Goal: Task Accomplishment & Management: Complete application form

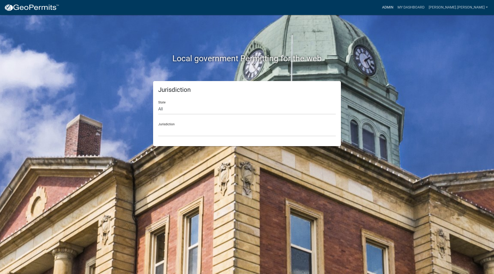
click at [395, 6] on link "Admin" at bounding box center [387, 8] width 15 height 10
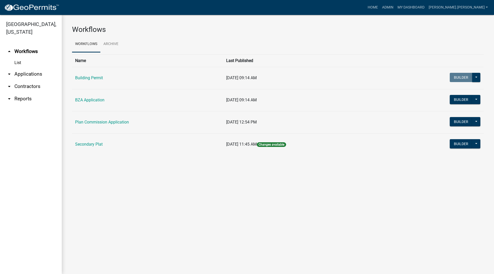
click at [26, 69] on link "arrow_drop_down Applications" at bounding box center [31, 74] width 62 height 12
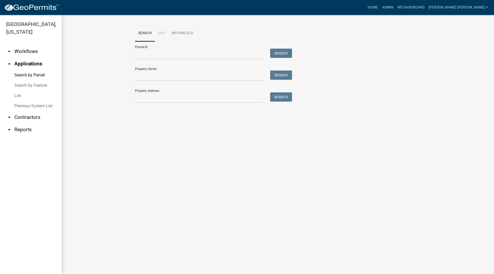
click at [20, 91] on link "List" at bounding box center [31, 96] width 62 height 10
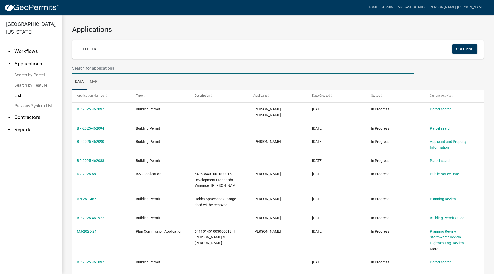
click at [129, 72] on input "text" at bounding box center [243, 68] width 342 height 11
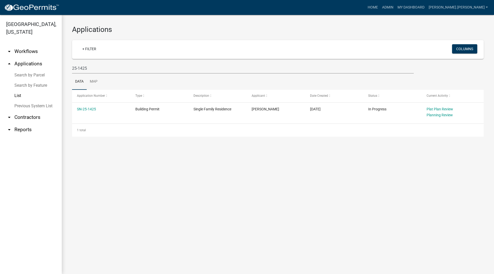
click at [178, 209] on main "Applications + Filter Columns 25-1425 Data Map Application Number Type Descript…" at bounding box center [278, 144] width 432 height 259
drag, startPoint x: 89, startPoint y: 69, endPoint x: 80, endPoint y: 70, distance: 8.5
click at [80, 70] on input "25-1425" at bounding box center [243, 68] width 342 height 11
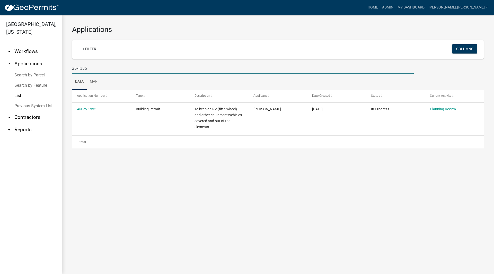
click at [109, 65] on input "25-1335" at bounding box center [243, 68] width 342 height 11
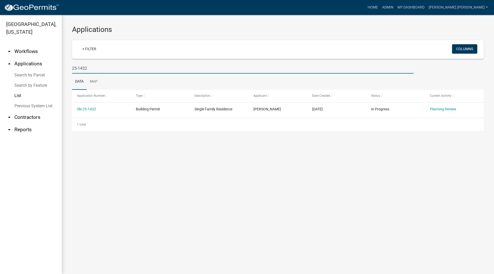
click at [96, 67] on input "25-1432" at bounding box center [243, 68] width 342 height 11
click at [99, 67] on input "25-1443" at bounding box center [243, 68] width 342 height 11
click at [98, 67] on input "25-1347" at bounding box center [243, 68] width 342 height 11
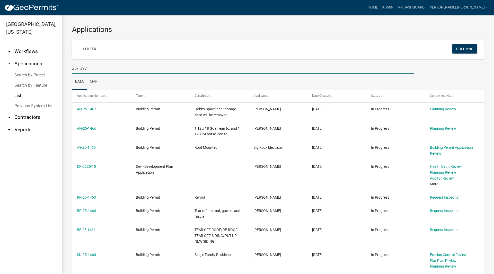
type input "25-1397"
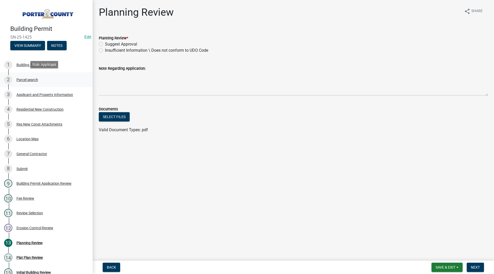
click at [41, 81] on div "2 Parcel search" at bounding box center [44, 80] width 80 height 8
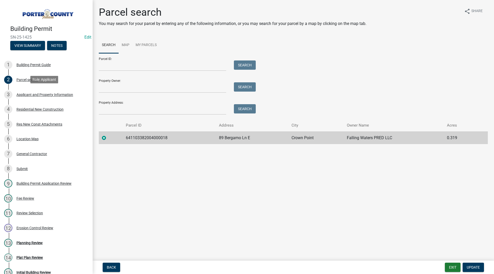
click at [51, 94] on div "Applicant and Property Information" at bounding box center [44, 95] width 57 height 4
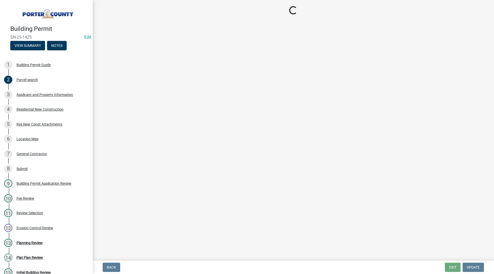
select select "eebc071e-620a-4db8-83e9-cb6b194c67e9"
select select "1496f93b-ddd0-4852-8a2e-456fea7c9be3"
select select "e2d1b1d7-ccc9-456b-9e96-e16306515997"
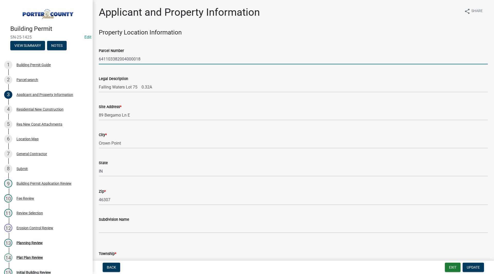
drag, startPoint x: 143, startPoint y: 61, endPoint x: 98, endPoint y: 55, distance: 44.9
click at [98, 55] on div "Parcel Number 641103382004000018" at bounding box center [293, 52] width 397 height 24
click at [111, 71] on div "Legal Description Falling Waters Lot 75 0.32A" at bounding box center [293, 80] width 389 height 24
click at [147, 97] on div "Site Address * 89 Bergamo Ln E" at bounding box center [293, 108] width 389 height 24
click at [154, 99] on div "Site Address * 89 Bergamo Ln E" at bounding box center [293, 108] width 389 height 24
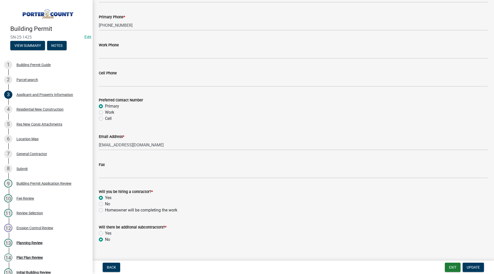
scroll to position [688, 0]
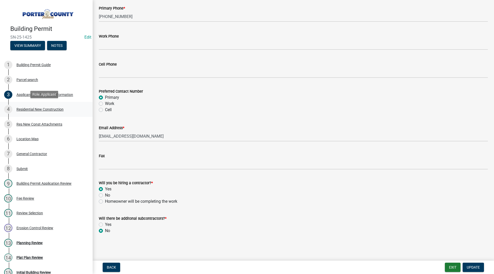
click at [38, 108] on div "Residential New Construction" at bounding box center [39, 110] width 47 height 4
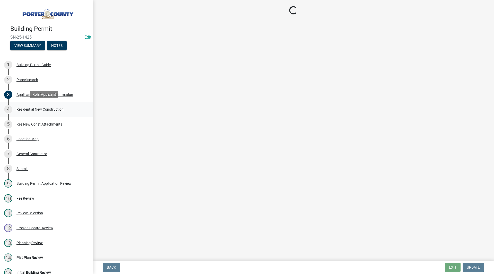
scroll to position [0, 0]
click at [37, 122] on div "Res New Const Attachments" at bounding box center [39, 124] width 46 height 4
select select "9e518564-4428-4eb4-941b-0b1ac8082854"
select select "785cad32-1873-4672-a03b-bc5f46564cd6"
select select "b5a5c90e-8d72-4ffd-8079-af89c218e1ea"
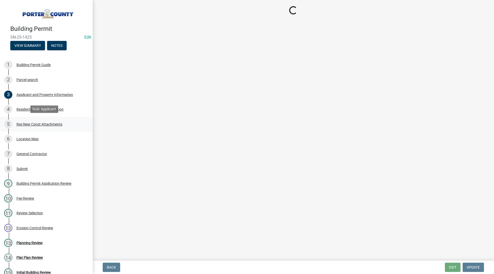
select select "a20051f3-a497-41e5-baa7-f44e59aec588"
select select "7427f001-d34c-4c58-bf3c-f60178144653"
select select "aeb13f5b-f618-4fb0-9457-a1d82e5b0688"
select select "569fc36c-3166-4026-8764-ea78816a78f1"
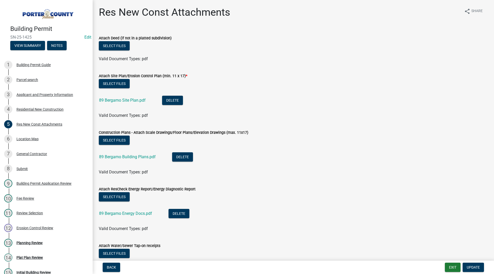
click at [130, 95] on li "89 Bergamo Site Plan.pdf Delete" at bounding box center [293, 101] width 389 height 19
click at [121, 99] on link "89 Bergamo Site Plan.pdf" at bounding box center [122, 100] width 47 height 5
click at [142, 155] on link "89 Bergamo Building Plans.pdf" at bounding box center [127, 156] width 57 height 5
click at [55, 108] on div "Residential New Construction" at bounding box center [39, 110] width 47 height 4
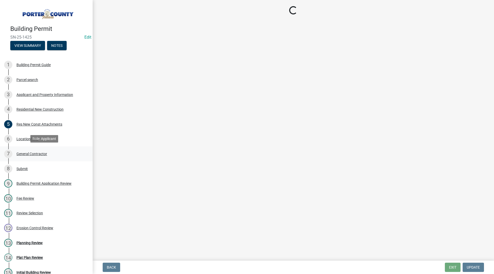
select select "9e518564-4428-4eb4-941b-0b1ac8082854"
select select "785cad32-1873-4672-a03b-bc5f46564cd6"
select select "b5a5c90e-8d72-4ffd-8079-af89c218e1ea"
select select "a20051f3-a497-41e5-baa7-f44e59aec588"
select select "7427f001-d34c-4c58-bf3c-f60178144653"
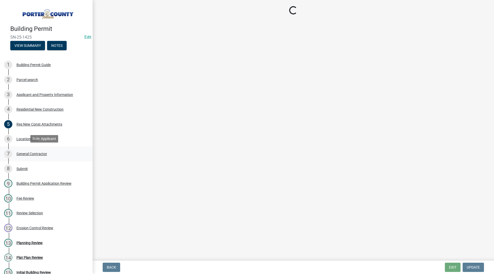
select select "aeb13f5b-f618-4fb0-9457-a1d82e5b0688"
select select "569fc36c-3166-4026-8764-ea78816a78f1"
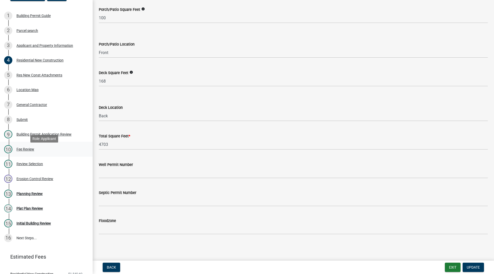
scroll to position [68, 0]
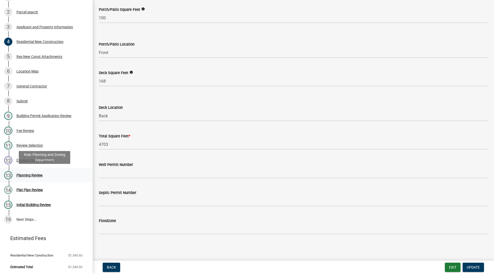
click at [28, 176] on div "Planning Review" at bounding box center [29, 175] width 26 height 4
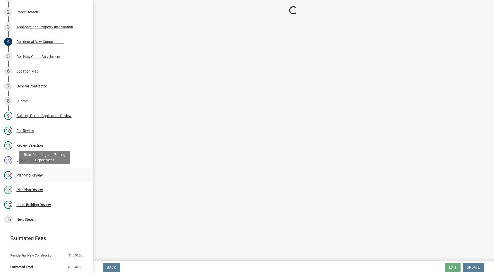
scroll to position [0, 0]
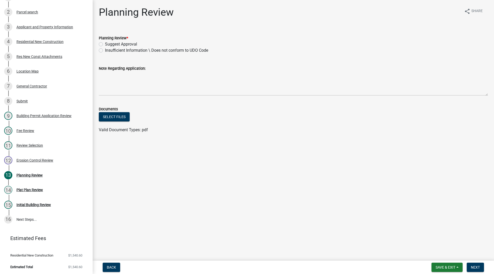
click at [105, 42] on label "Suggest Approval" at bounding box center [121, 44] width 32 height 6
click at [105, 42] on input "Suggest Approval" at bounding box center [106, 42] width 3 height 3
radio input "true"
click at [473, 269] on span "Next" at bounding box center [475, 267] width 9 height 4
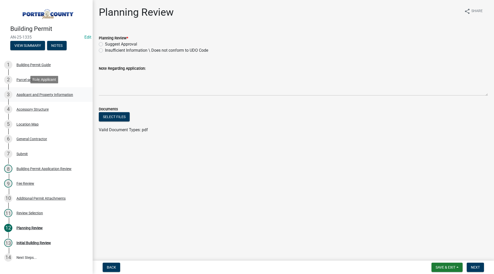
click at [48, 93] on div "Applicant and Property Information" at bounding box center [44, 95] width 57 height 4
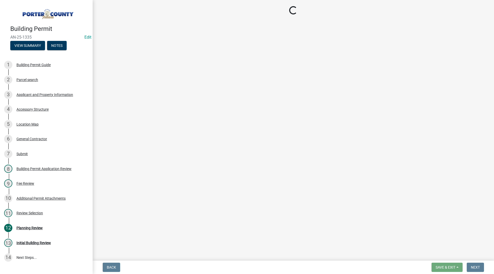
select select "3d0e3105-d46a-462c-9cf4-b32453f427e3"
select select "98eaf159-fd62-4154-a418-d40256bb7a33"
select select "b0f6f87b-588c-48c3-b728-322303c6bafe"
select select "ea6751d4-6bf7-4a16-89ee-f7801ab82aa1"
select select "92efe679-05f4-414a-9426-51627fba5de6"
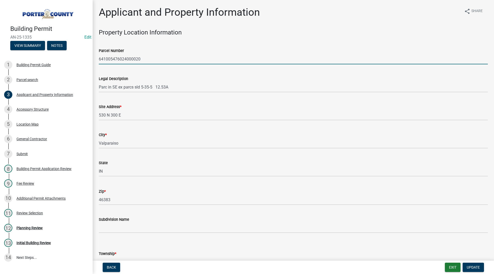
drag, startPoint x: 145, startPoint y: 56, endPoint x: 88, endPoint y: 53, distance: 56.9
click at [88, 53] on div "Building Permit AN-25-1335 Edit View Summary Notes 1 Building Permit Guide 2 Pa…" at bounding box center [247, 137] width 494 height 274
click at [122, 96] on wm-data-entity-input "Legal Description Parc in SE ex parcs sld 5-35-5 12.53A" at bounding box center [293, 82] width 389 height 28
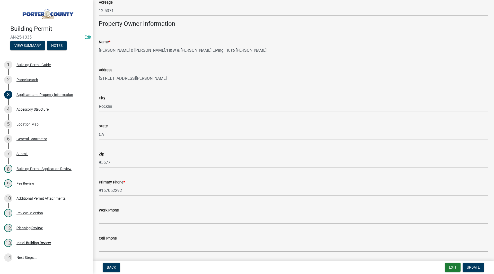
scroll to position [688, 0]
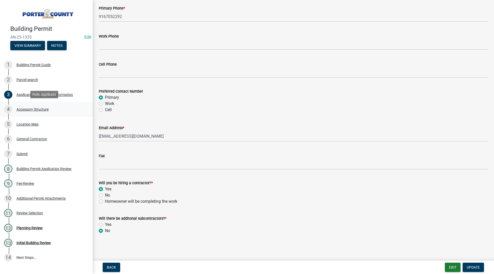
click at [41, 108] on div "Accessory Structure" at bounding box center [32, 110] width 32 height 4
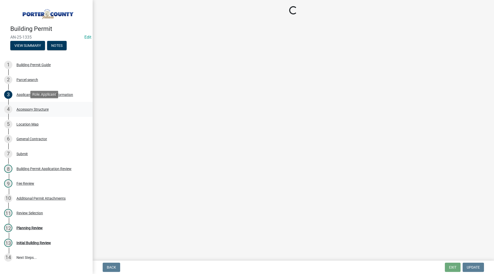
scroll to position [0, 0]
select select "eb23e218-7d4a-44a9-b83f-8c40f034bbaa"
select select "b16561a8-8531-4c00-a0ba-45c0345273e3"
select select "f445a0ba-bd7f-4793-84a4-aa7237a6abf8"
select select "d63a0ebc-b44d-481d-ab70-ec75eba29316"
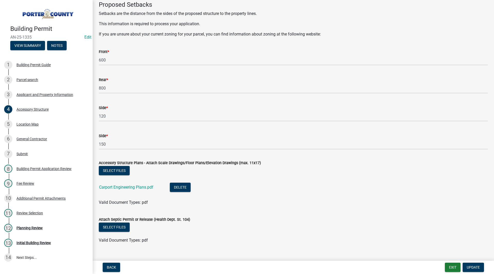
scroll to position [851, 0]
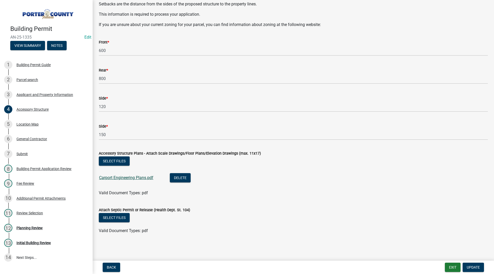
click at [134, 177] on link "Carport Engineering Plans.pdf" at bounding box center [126, 177] width 54 height 5
click at [35, 123] on div "Location Map" at bounding box center [27, 124] width 22 height 4
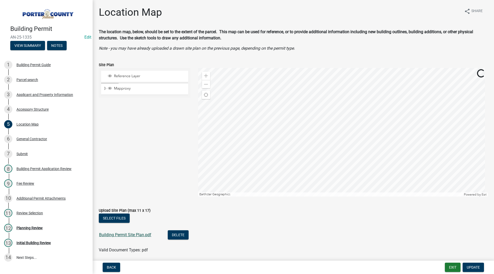
click at [122, 236] on link "Building Permit Site Plan.pdf" at bounding box center [125, 234] width 52 height 5
click at [39, 112] on div "4 Accessory Structure" at bounding box center [44, 109] width 80 height 8
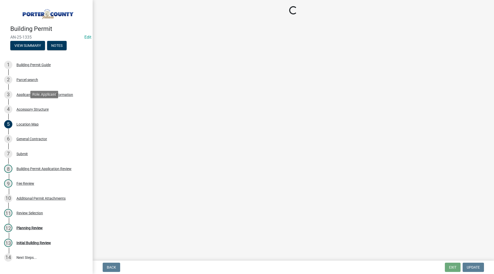
select select "eb23e218-7d4a-44a9-b83f-8c40f034bbaa"
select select "b16561a8-8531-4c00-a0ba-45c0345273e3"
select select "f445a0ba-bd7f-4793-84a4-aa7237a6abf8"
select select "d63a0ebc-b44d-481d-ab70-ec75eba29316"
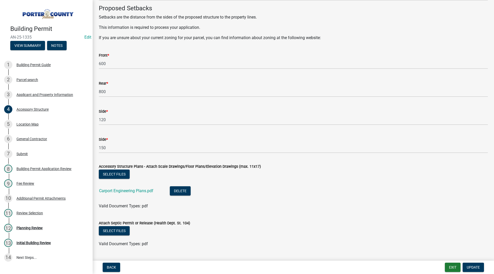
scroll to position [851, 0]
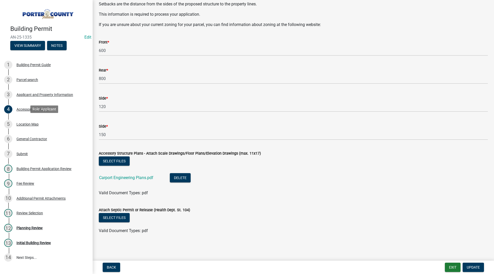
click at [22, 123] on div "Location Map" at bounding box center [27, 124] width 22 height 4
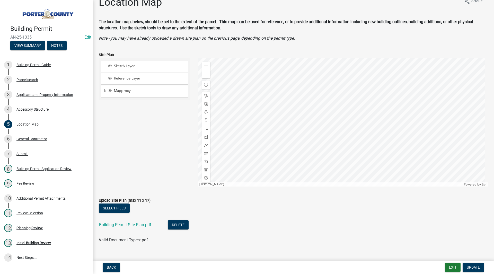
scroll to position [19, 0]
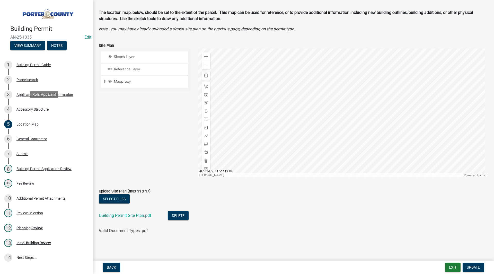
click at [36, 114] on link "4 Accessory Structure" at bounding box center [46, 109] width 93 height 15
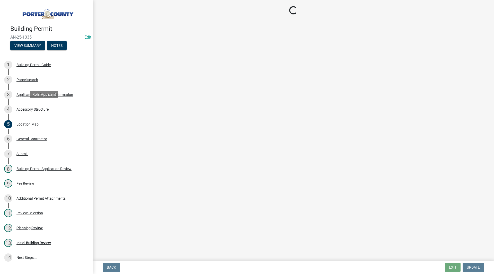
select select "eb23e218-7d4a-44a9-b83f-8c40f034bbaa"
select select "b16561a8-8531-4c00-a0ba-45c0345273e3"
select select "f445a0ba-bd7f-4793-84a4-aa7237a6abf8"
select select "d63a0ebc-b44d-481d-ab70-ec75eba29316"
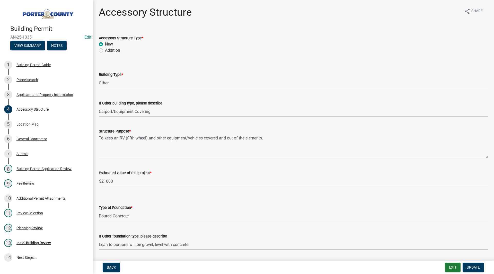
click at [153, 41] on div "Accessory Structure Type *" at bounding box center [293, 38] width 389 height 6
click at [23, 94] on div "Applicant and Property Information" at bounding box center [44, 95] width 57 height 4
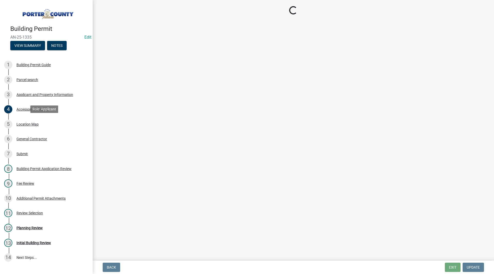
select select "3d0e3105-d46a-462c-9cf4-b32453f427e3"
select select "98eaf159-fd62-4154-a418-d40256bb7a33"
select select "b0f6f87b-588c-48c3-b728-322303c6bafe"
select select "ea6751d4-6bf7-4a16-89ee-f7801ab82aa1"
select select "92efe679-05f4-414a-9426-51627fba5de6"
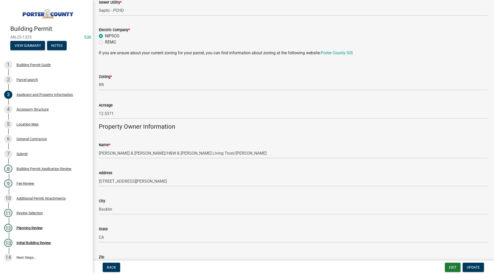
scroll to position [515, 0]
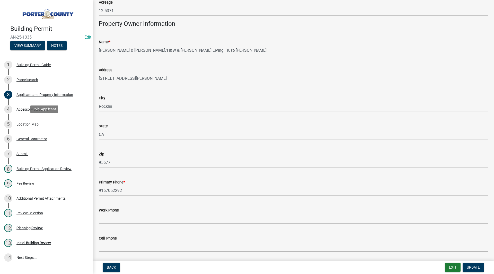
click at [54, 121] on div "5 Location Map" at bounding box center [44, 124] width 80 height 8
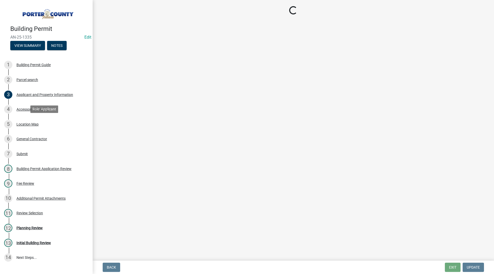
scroll to position [0, 0]
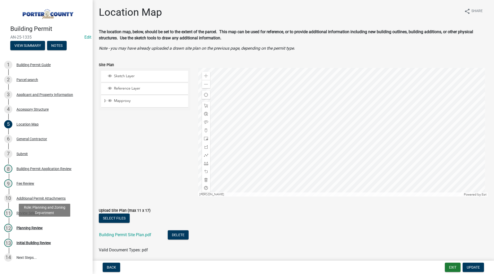
click at [26, 224] on div "12 Planning Review" at bounding box center [44, 228] width 80 height 8
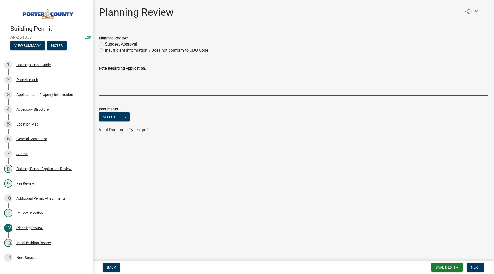
click at [116, 83] on textarea "Note Regarding Application:" at bounding box center [293, 84] width 389 height 24
click at [116, 77] on textarea "Note Regarding Application:" at bounding box center [293, 84] width 389 height 24
click at [105, 51] on label "Insufficient Information \ Does not conform to UDO Code" at bounding box center [156, 50] width 103 height 6
click at [105, 51] on input "Insufficient Information \ Does not conform to UDO Code" at bounding box center [106, 48] width 3 height 3
radio input "true"
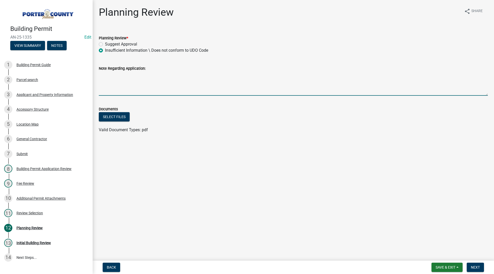
click at [249, 89] on textarea "Note Regarding Application:" at bounding box center [293, 84] width 389 height 24
type textarea "located in front yard. phone call 8/11 DSV required. SH"
click at [459, 269] on button "Save & Exit" at bounding box center [446, 267] width 31 height 9
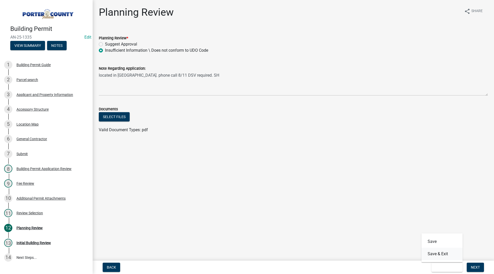
click at [447, 254] on button "Save & Exit" at bounding box center [441, 254] width 41 height 12
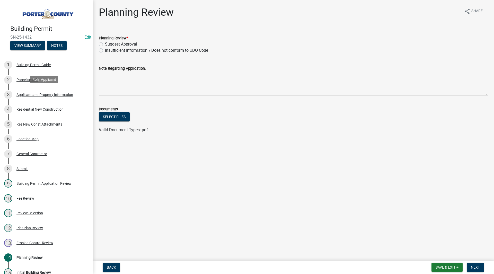
click at [49, 98] on div "3 Applicant and Property Information" at bounding box center [44, 95] width 80 height 8
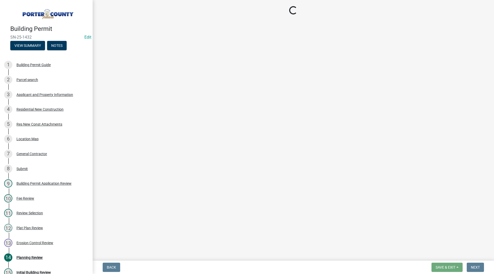
select select "dab8d744-4e32-40c1-942b-b7c1ea7347cb"
select select "ea6751d4-6bf7-4a16-89ee-f7801ab82aa1"
select select "e2d1b1d7-ccc9-456b-9e96-e16306515997"
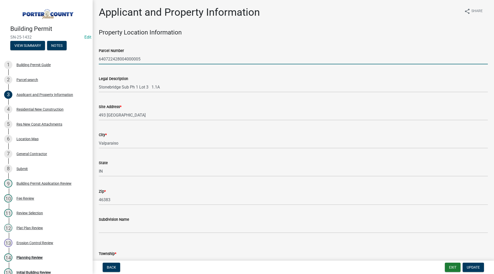
drag, startPoint x: 147, startPoint y: 59, endPoint x: 96, endPoint y: 53, distance: 51.6
click at [96, 53] on div "Parcel Number 640722428004000005" at bounding box center [293, 52] width 397 height 24
click at [124, 70] on div "Legal Description Stonebridge Sub Ph 1 Lot 3 1.1A" at bounding box center [293, 80] width 389 height 24
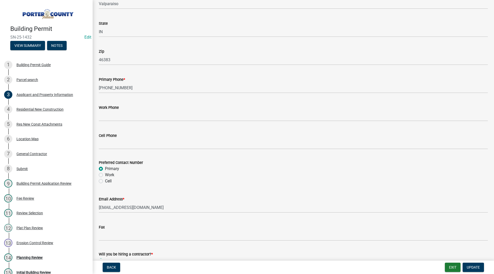
scroll to position [688, 0]
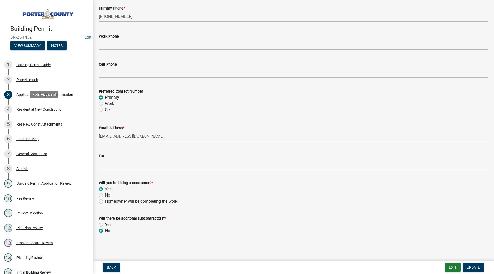
click at [65, 106] on div "4 Residential New Construction" at bounding box center [44, 109] width 80 height 8
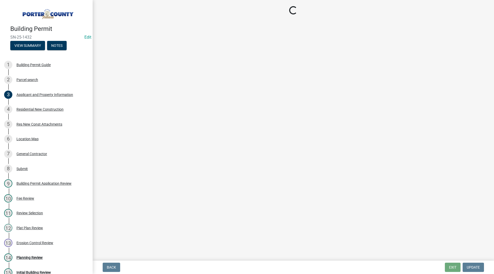
select select "4da9c449-5c2c-48cd-a36d-d108213ca6ba"
select select "62521bf7-7e7b-4e90-bf8e-bcfbe7af328a"
select select "213e57c6-4a06-4c0c-a359-81f58e17bae6"
select select "5d1e3048-1b6c-4927-aefa-531315a50df0"
select select "aeb13f5b-f618-4fb0-9457-a1d82e5b0688"
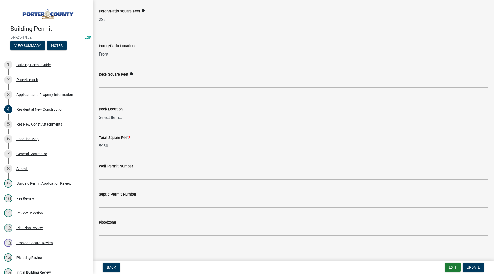
scroll to position [1331, 0]
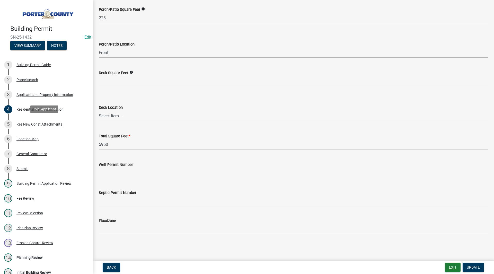
click at [55, 122] on div "Res New Const Attachments" at bounding box center [39, 124] width 46 height 4
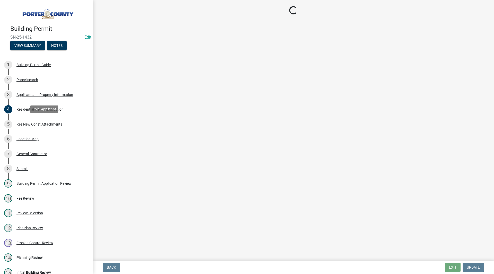
scroll to position [0, 0]
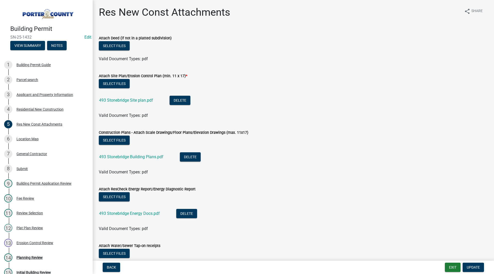
click at [117, 100] on link "493 Stonebridge Site plan.pdf" at bounding box center [126, 100] width 54 height 5
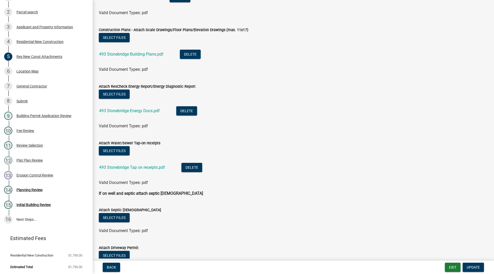
scroll to position [103, 0]
click at [132, 167] on link "493 Stonebridge Tap on receipts.pdf" at bounding box center [132, 167] width 66 height 5
click at [50, 193] on div "14 Planning Review" at bounding box center [44, 190] width 80 height 8
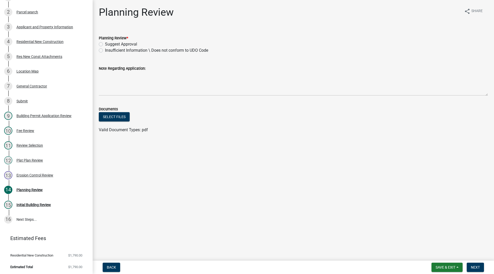
click at [123, 39] on label "Planning Review *" at bounding box center [113, 39] width 29 height 4
click at [126, 46] on label "Suggest Approval" at bounding box center [121, 44] width 32 height 6
click at [108, 45] on input "Suggest Approval" at bounding box center [106, 42] width 3 height 3
radio input "true"
click at [476, 267] on span "Next" at bounding box center [475, 267] width 9 height 4
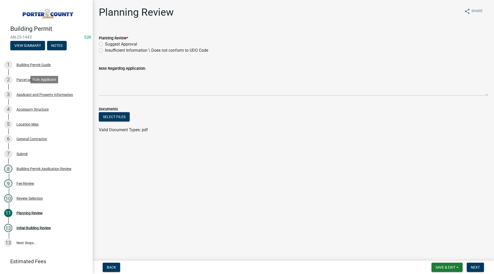
click at [50, 93] on div "Applicant and Property Information" at bounding box center [44, 95] width 57 height 4
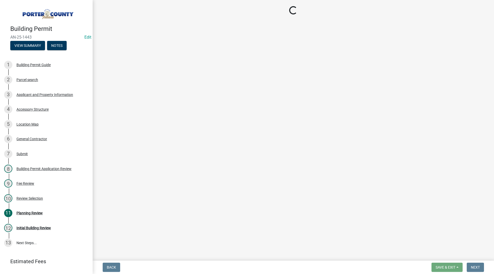
select select "8813af9a-53bd-4ec9-a082-37b92a5ec060"
select select "ea6751d4-6bf7-4a16-89ee-f7801ab82aa1"
select select "e2d1b1d7-ccc9-456b-9e96-e16306515997"
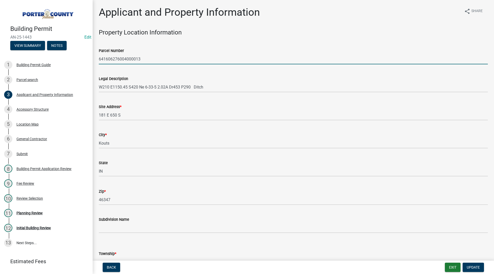
drag, startPoint x: 146, startPoint y: 56, endPoint x: 95, endPoint y: 60, distance: 51.1
click at [95, 60] on div "Parcel Number 641606276004000013" at bounding box center [293, 52] width 397 height 24
click at [101, 100] on div "Site Address * 181 E 650 S" at bounding box center [293, 108] width 389 height 24
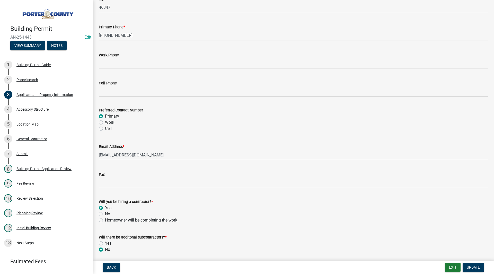
scroll to position [688, 0]
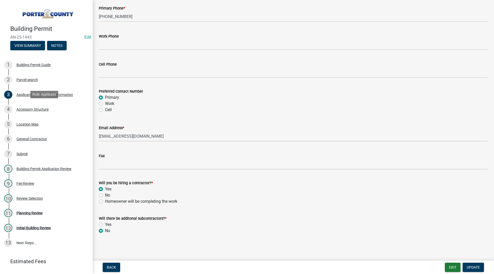
click at [38, 108] on div "Accessory Structure" at bounding box center [32, 110] width 32 height 4
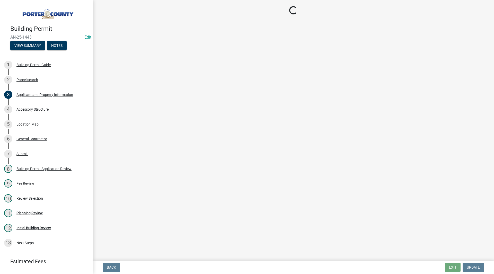
select select "de31ad38-eab4-417a-a8ac-eccf8406b967"
select select "b16561a8-8531-4c00-a0ba-45c0345273e3"
select select "29856c7f-eeba-4e54-97cb-4d08c5c5b677"
select select "d63a0ebc-b44d-481d-ab70-ec75eba29316"
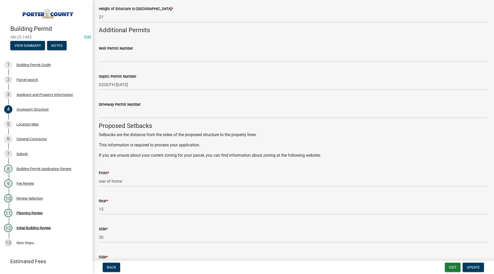
scroll to position [617, 0]
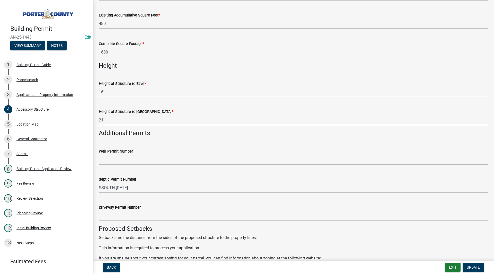
click at [103, 119] on input "21'" at bounding box center [293, 120] width 389 height 11
click at [109, 131] on h4 "Additional Permits" at bounding box center [293, 132] width 389 height 7
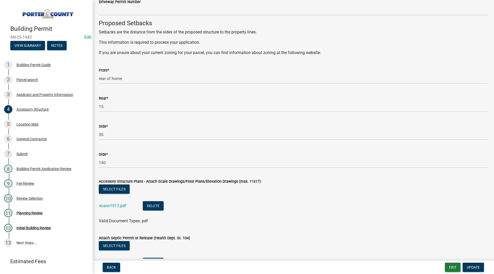
scroll to position [823, 0]
click at [116, 203] on link "scans1517.pdf" at bounding box center [112, 205] width 27 height 5
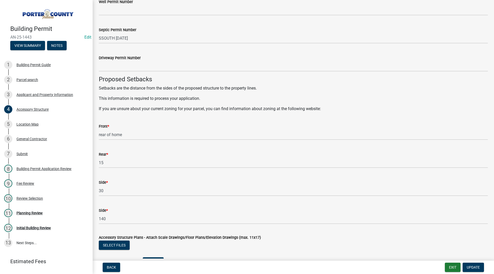
scroll to position [664, 0]
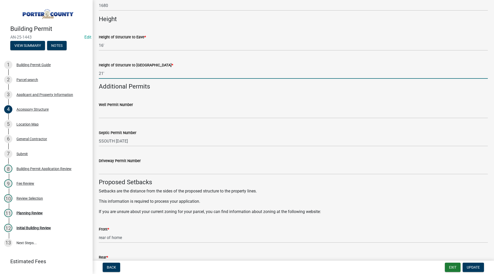
click at [103, 74] on input "21'" at bounding box center [293, 73] width 389 height 11
type input "20'"
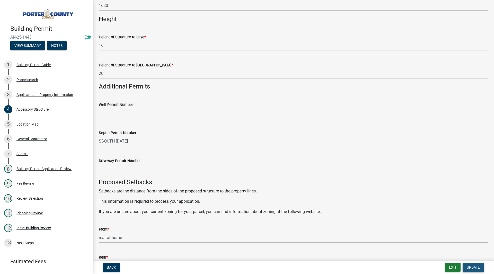
click at [469, 265] on span "Update" at bounding box center [473, 267] width 13 height 4
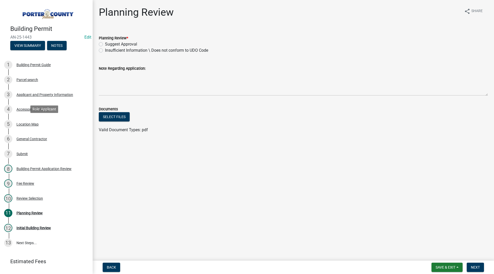
click at [27, 123] on div "Location Map" at bounding box center [27, 124] width 22 height 4
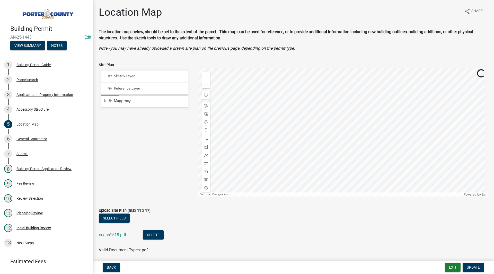
click at [115, 236] on link "scans1518.pdf" at bounding box center [112, 234] width 27 height 5
click at [28, 215] on div "11 Planning Review" at bounding box center [44, 213] width 80 height 8
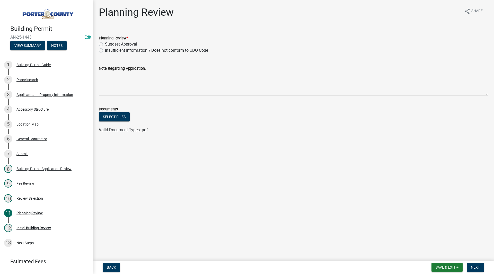
click at [129, 46] on label "Suggest Approval" at bounding box center [121, 44] width 32 height 6
click at [108, 45] on input "Suggest Approval" at bounding box center [106, 42] width 3 height 3
radio input "true"
click at [480, 266] on span "Next" at bounding box center [475, 267] width 9 height 4
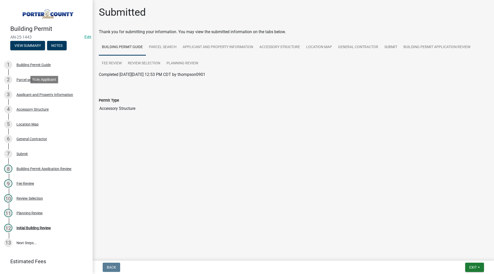
click at [48, 94] on div "Applicant and Property Information" at bounding box center [44, 95] width 57 height 4
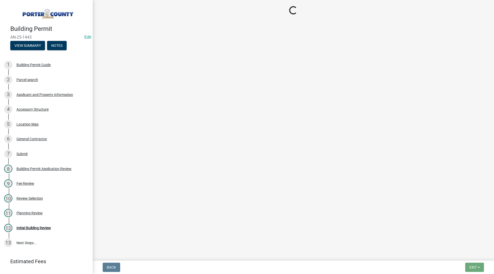
select select "8813af9a-53bd-4ec9-a082-37b92a5ec060"
select select "ea6751d4-6bf7-4a16-89ee-f7801ab82aa1"
select select "e2d1b1d7-ccc9-456b-9e96-e16306515997"
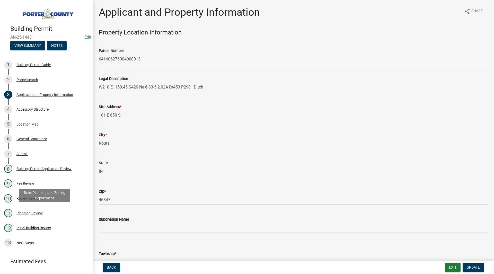
click at [32, 217] on link "11 Planning Review" at bounding box center [46, 213] width 93 height 15
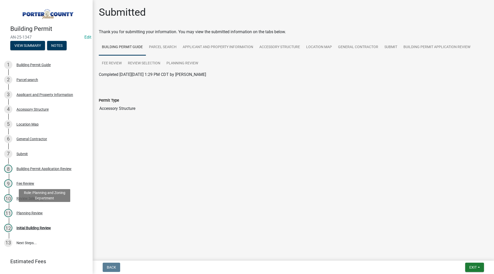
click at [45, 207] on link "11 Planning Review" at bounding box center [46, 213] width 93 height 15
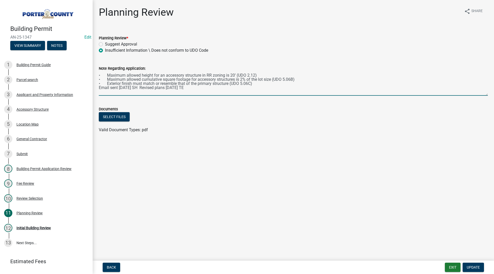
click at [193, 88] on textarea "• Maximum allowed height for an accessory structure in RR zoning is 20’ (UDO 2.…" at bounding box center [293, 84] width 389 height 24
click at [26, 113] on link "4 Accessory Structure" at bounding box center [46, 109] width 93 height 15
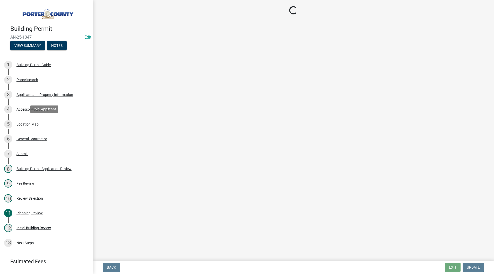
select select "de31ad38-eab4-417a-a8ac-eccf8406b967"
select select "968dc824-c675-4889-9261-eecf15873776"
select select "3cff20c0-3f0c-46d5-8ea1-4d56f0396f42"
select select "d63a0ebc-b44d-481d-ab70-ec75eba29316"
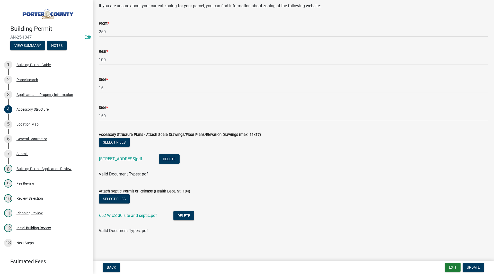
scroll to position [664, 0]
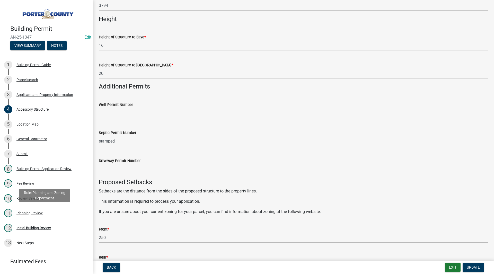
click at [31, 215] on div "11 Planning Review" at bounding box center [44, 213] width 80 height 8
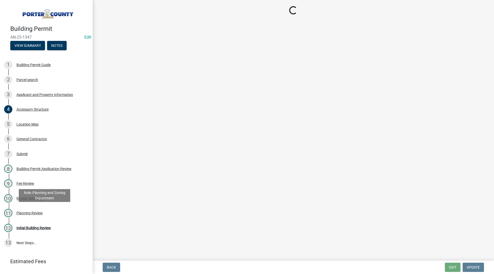
scroll to position [0, 0]
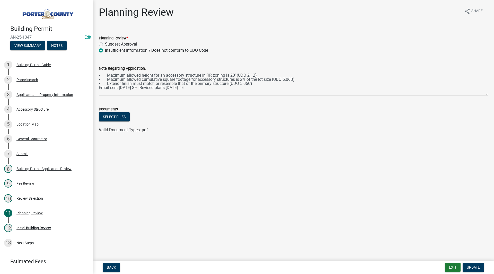
click at [164, 110] on div "Documents" at bounding box center [293, 109] width 389 height 6
click at [41, 111] on div "4 Accessory Structure" at bounding box center [44, 109] width 80 height 8
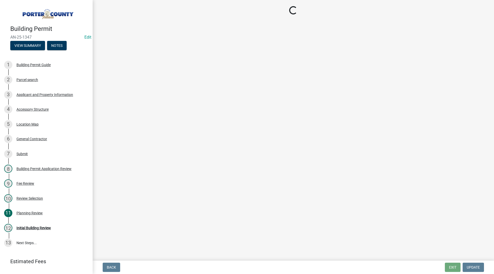
select select "de31ad38-eab4-417a-a8ac-eccf8406b967"
select select "968dc824-c675-4889-9261-eecf15873776"
select select "3cff20c0-3f0c-46d5-8ea1-4d56f0396f42"
select select "d63a0ebc-b44d-481d-ab70-ec75eba29316"
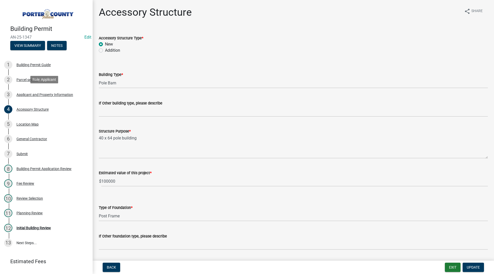
click at [60, 96] on div "3 Applicant and Property Information" at bounding box center [44, 95] width 80 height 8
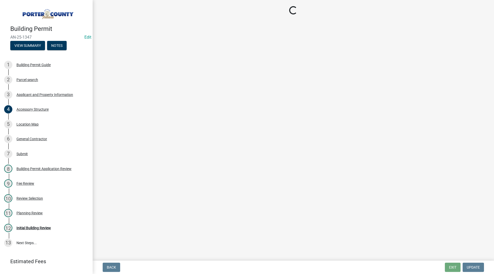
select select "4e6cbcac-7d48-4f78-b019-902ed53214cd"
select select "ea6751d4-6bf7-4a16-89ee-f7801ab82aa1"
select select "92efe679-05f4-414a-9426-51627fba5de6"
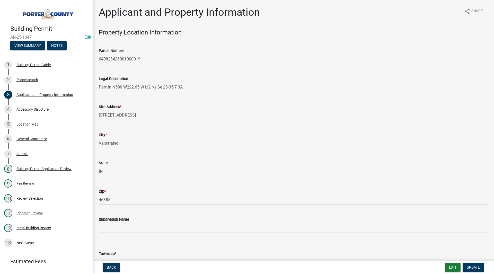
drag, startPoint x: 162, startPoint y: 57, endPoint x: 56, endPoint y: 53, distance: 105.6
click at [56, 53] on div "Building Permit AN-25-1347 Edit View Summary Notes 1 Building Permit Guide 2 Pa…" at bounding box center [247, 137] width 494 height 274
click at [127, 74] on div "Legal Description Parc In N590 W222.65 W1/2 Ne Se 23-35-7 3A" at bounding box center [293, 80] width 389 height 24
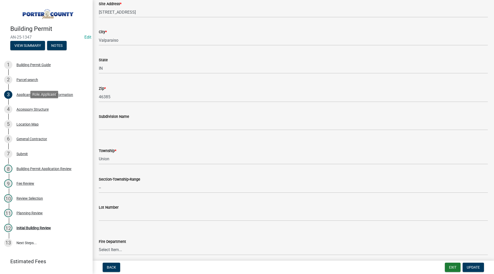
click at [41, 106] on div "4 Accessory Structure" at bounding box center [44, 109] width 80 height 8
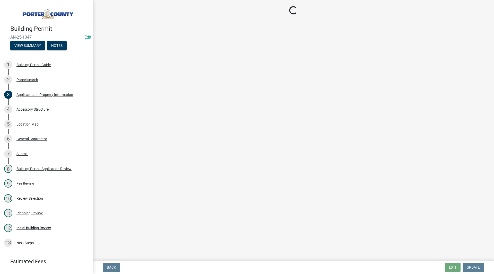
select select "de31ad38-eab4-417a-a8ac-eccf8406b967"
select select "968dc824-c675-4889-9261-eecf15873776"
select select "3cff20c0-3f0c-46d5-8ea1-4d56f0396f42"
select select "d63a0ebc-b44d-481d-ab70-ec75eba29316"
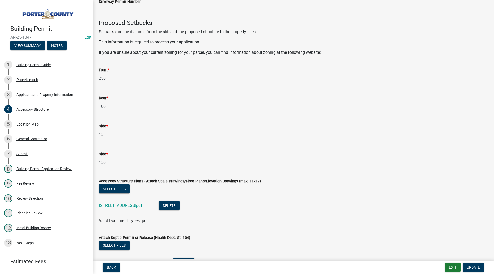
scroll to position [870, 0]
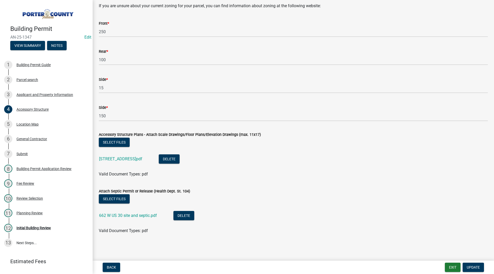
click at [134, 159] on link "622 Us Hwy 30 Building Revised.pdf" at bounding box center [120, 158] width 43 height 5
click at [26, 212] on div "Planning Review" at bounding box center [29, 213] width 26 height 4
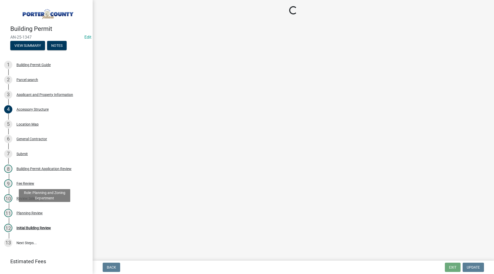
scroll to position [0, 0]
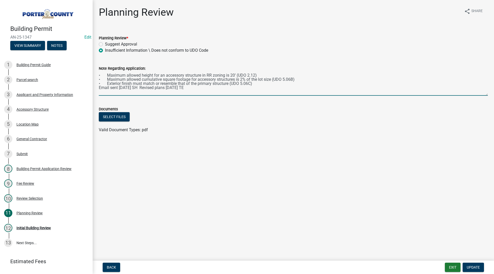
click at [192, 86] on textarea "• Maximum allowed height for an accessory structure in RR zoning is 20’ (UDO 2.…" at bounding box center [293, 84] width 389 height 24
click at [99, 92] on textarea "• Maximum allowed height for an accessory structure in RR zoning is 20’ (UDO 2.…" at bounding box center [293, 84] width 389 height 24
click at [194, 93] on textarea "• Maximum allowed height for an accessory structure in RR zoning is 20’ (UDO 2.…" at bounding box center [293, 84] width 389 height 24
click at [199, 91] on textarea "• Maximum allowed height for an accessory structure in RR zoning is 20’ (UDO 2.…" at bounding box center [293, 84] width 389 height 24
click at [172, 92] on textarea "• Maximum allowed height for an accessory structure in RR zoning is 20’ (UDO 2.…" at bounding box center [293, 84] width 389 height 24
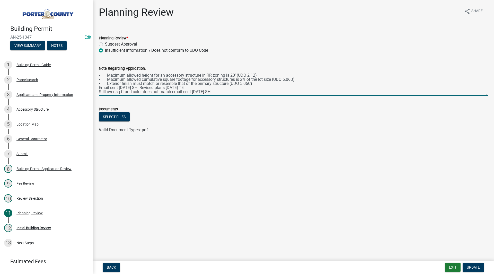
type textarea "• Maximum allowed height for an accessory structure in RR zoning is 20’ (UDO 2.…"
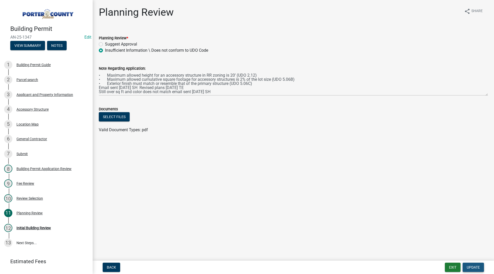
click at [468, 266] on span "Update" at bounding box center [473, 267] width 13 height 4
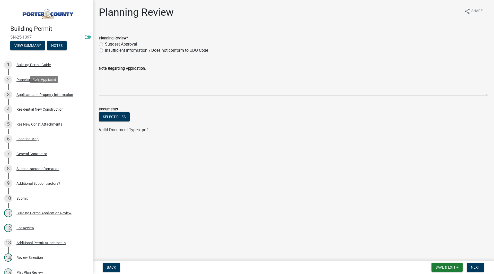
click at [24, 91] on div "3 Applicant and Property Information" at bounding box center [44, 95] width 80 height 8
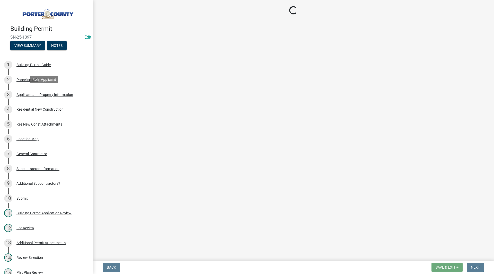
select select "403f4b3c-c23a-4b9f-b6b7-b4f73366513c"
select select "f6a20749-9c5a-461f-8cbc-e769d10cedcc"
select select "19353e9d-6395-4d02-b087-104cb5947cdc"
select select "2efa8551-7904-454d-991c-0e0cd31120f6"
select select "e2d1b1d7-ccc9-456b-9e96-e16306515997"
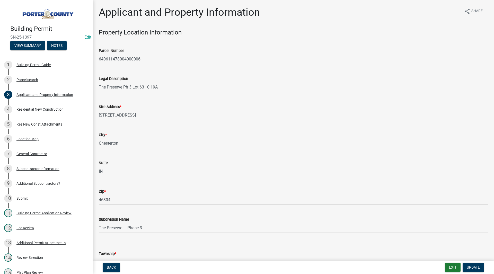
drag, startPoint x: 149, startPoint y: 58, endPoint x: 98, endPoint y: 62, distance: 51.3
click at [98, 62] on div "Parcel Number 640611478004000006" at bounding box center [293, 52] width 397 height 24
click at [130, 67] on wm-data-entity-input "Parcel Number 640611478004000006" at bounding box center [293, 54] width 389 height 28
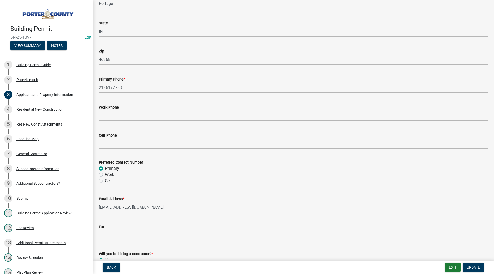
scroll to position [688, 0]
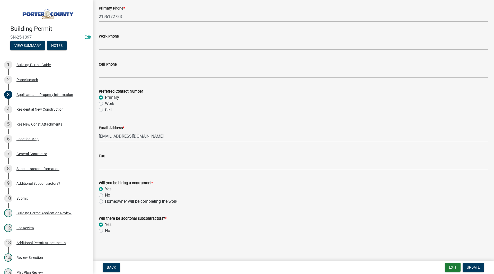
click at [40, 110] on div "Residential New Construction" at bounding box center [39, 110] width 47 height 4
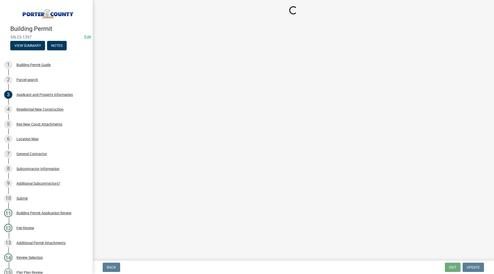
select select "9e518564-4428-4eb4-941b-0b1ac8082854"
select select "ac5c74af-6cd7-44c6-8b3b-d3d049808b18"
select select "23b4653d-20b1-47aa-a21a-69fd28f24ec1"
select select "da227d29-566a-49e4-bd4b-3ce542f228e7"
select select "fb7c1b5d-c732-494d-9560-ca0fb17ec253"
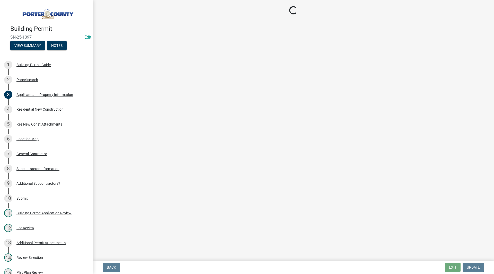
select select "4ed651f6-e774-4e8f-9661-530b5508df77"
select select "bbae15df-4b7c-4889-a1a2-bdce83955e33"
select select "d3842ca8-a9b0-43e7-b24f-ba0c572b5ff6"
select select "aeb13f5b-f618-4fb0-9457-a1d82e5b0688"
select select "569fc36c-3166-4026-8764-ea78816a78f1"
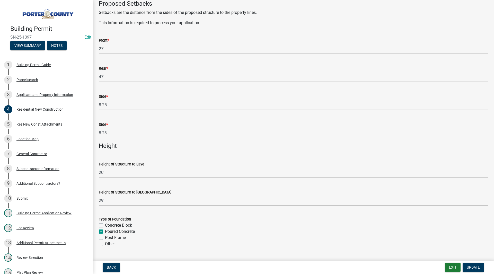
scroll to position [309, 0]
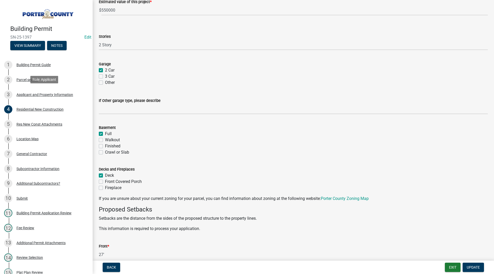
click at [33, 89] on link "3 Applicant and Property Information" at bounding box center [46, 94] width 93 height 15
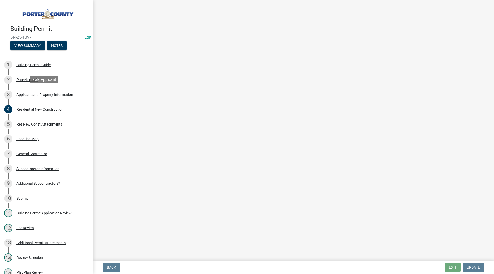
scroll to position [0, 0]
select select "403f4b3c-c23a-4b9f-b6b7-b4f73366513c"
select select "f6a20749-9c5a-461f-8cbc-e769d10cedcc"
select select "19353e9d-6395-4d02-b087-104cb5947cdc"
select select "2efa8551-7904-454d-991c-0e0cd31120f6"
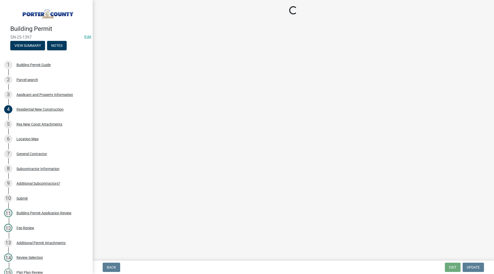
select select "e2d1b1d7-ccc9-456b-9e96-e16306515997"
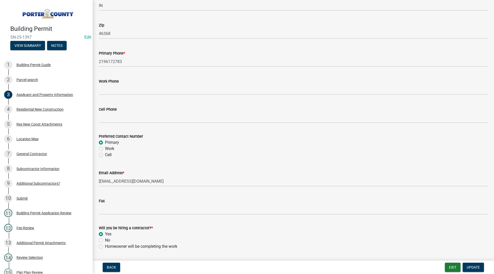
scroll to position [688, 0]
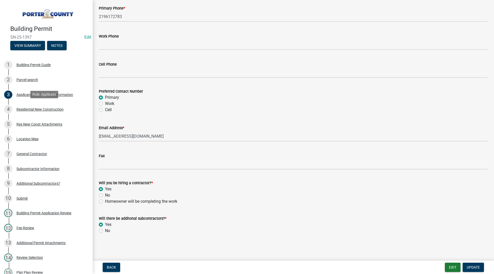
click at [51, 109] on div "Residential New Construction" at bounding box center [39, 110] width 47 height 4
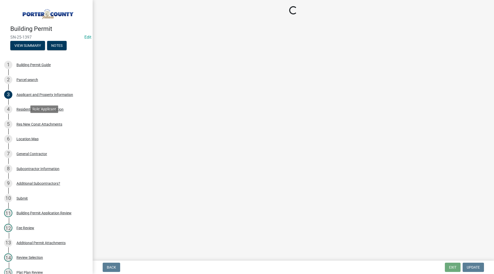
select select "9e518564-4428-4eb4-941b-0b1ac8082854"
select select "ac5c74af-6cd7-44c6-8b3b-d3d049808b18"
select select "23b4653d-20b1-47aa-a21a-69fd28f24ec1"
select select "da227d29-566a-49e4-bd4b-3ce542f228e7"
select select "fb7c1b5d-c732-494d-9560-ca0fb17ec253"
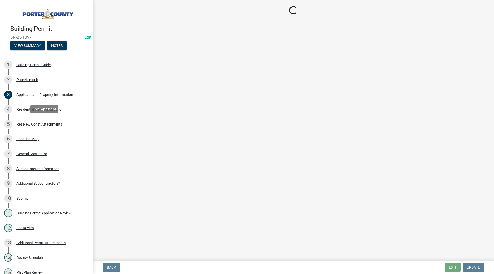
select select "4ed651f6-e774-4e8f-9661-530b5508df77"
select select "bbae15df-4b7c-4889-a1a2-bdce83955e33"
select select "d3842ca8-a9b0-43e7-b24f-ba0c572b5ff6"
select select "aeb13f5b-f618-4fb0-9457-a1d82e5b0688"
select select "569fc36c-3166-4026-8764-ea78816a78f1"
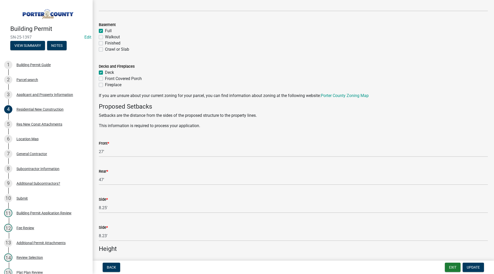
scroll to position [515, 0]
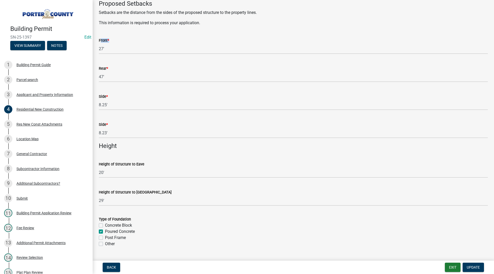
drag, startPoint x: 104, startPoint y: 40, endPoint x: 98, endPoint y: 41, distance: 6.2
click at [98, 41] on div "Front * 27'" at bounding box center [293, 42] width 397 height 24
drag, startPoint x: 98, startPoint y: 41, endPoint x: 108, endPoint y: 42, distance: 10.4
click at [108, 42] on div "Front * 27'" at bounding box center [293, 42] width 397 height 24
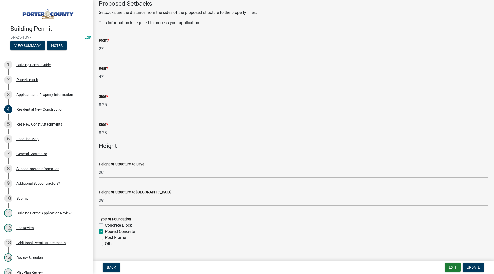
click at [112, 41] on div "Front *" at bounding box center [293, 40] width 389 height 6
drag, startPoint x: 112, startPoint y: 41, endPoint x: 105, endPoint y: 40, distance: 7.0
click at [105, 40] on div "Front *" at bounding box center [293, 40] width 389 height 6
click at [105, 40] on label "Front *" at bounding box center [104, 41] width 10 height 4
click at [105, 43] on input "27'" at bounding box center [293, 48] width 389 height 11
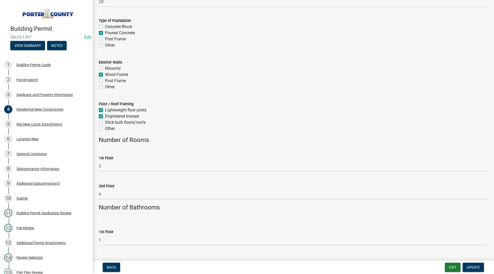
scroll to position [507, 0]
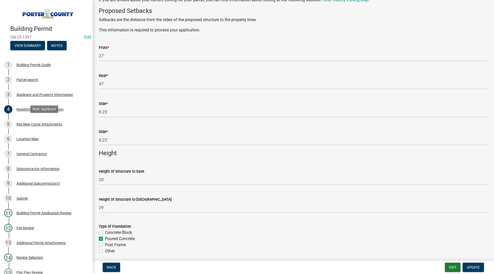
click at [47, 127] on div "5 Res New Const Attachments" at bounding box center [44, 124] width 80 height 8
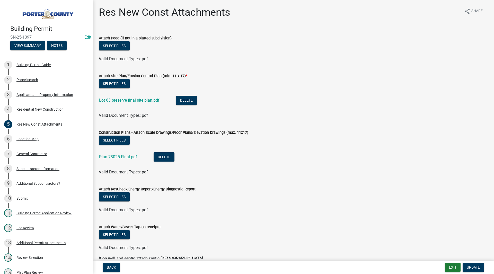
click at [141, 101] on link "Lot 63 preserve final site plan.pdf" at bounding box center [129, 100] width 60 height 5
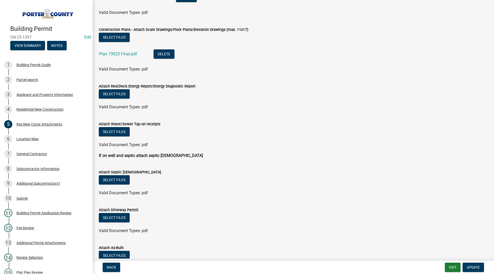
scroll to position [141, 0]
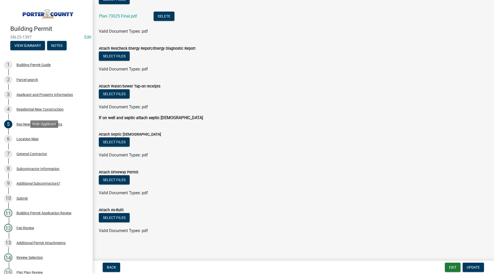
click at [41, 144] on link "6 Location Map" at bounding box center [46, 139] width 93 height 15
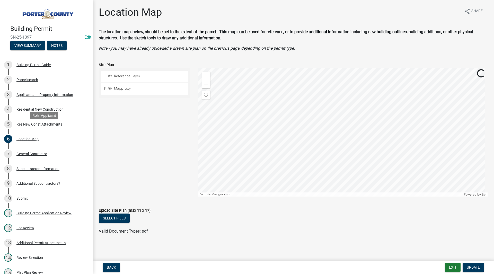
scroll to position [112, 0]
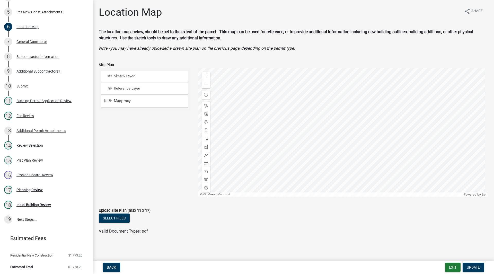
click at [45, 131] on div "Additional Permit Attachments" at bounding box center [40, 131] width 49 height 4
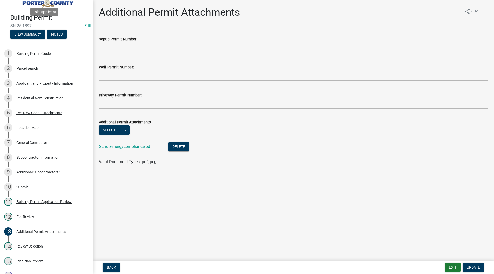
scroll to position [9, 0]
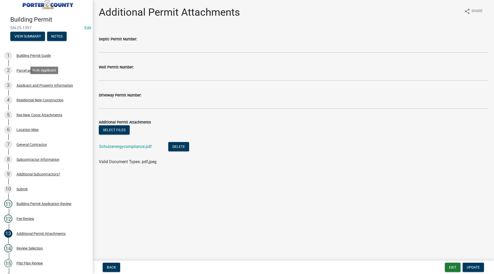
click at [52, 81] on div "3 Applicant and Property Information" at bounding box center [44, 85] width 80 height 8
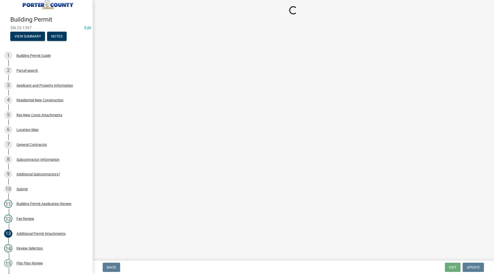
select select "403f4b3c-c23a-4b9f-b6b7-b4f73366513c"
select select "f6a20749-9c5a-461f-8cbc-e769d10cedcc"
select select "19353e9d-6395-4d02-b087-104cb5947cdc"
select select "2efa8551-7904-454d-991c-0e0cd31120f6"
select select "e2d1b1d7-ccc9-456b-9e96-e16306515997"
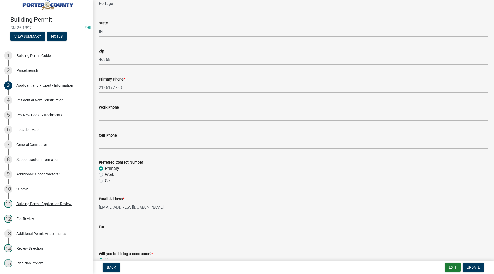
scroll to position [688, 0]
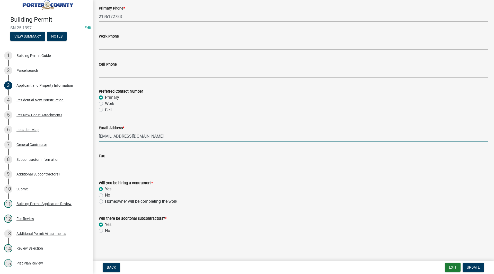
drag, startPoint x: 148, startPoint y: 136, endPoint x: 99, endPoint y: 132, distance: 49.6
click at [98, 130] on div "Email Address * shschulz08@gmail.com" at bounding box center [293, 130] width 397 height 24
click at [140, 107] on div "Cell" at bounding box center [293, 110] width 389 height 6
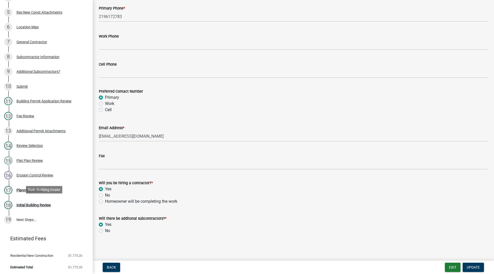
scroll to position [112, 0]
click at [41, 192] on div "17 Planning Review" at bounding box center [44, 190] width 80 height 8
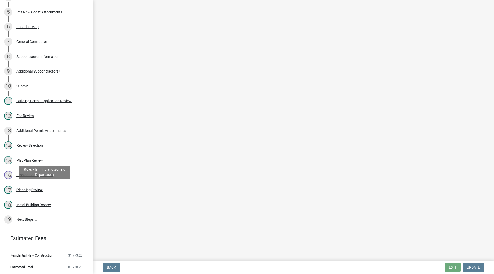
scroll to position [0, 0]
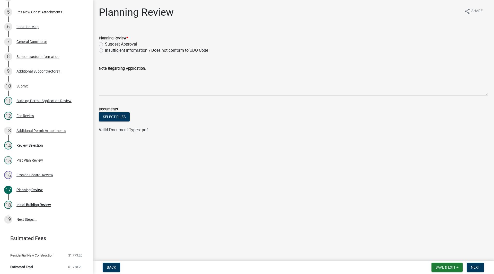
click at [105, 51] on label "Insufficient Information \ Does not conform to UDO Code" at bounding box center [156, 50] width 103 height 6
click at [105, 51] on input "Insufficient Information \ Does not conform to UDO Code" at bounding box center [106, 48] width 3 height 3
radio input "true"
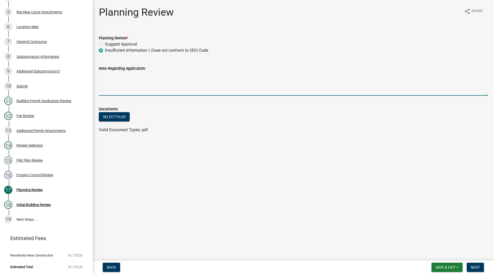
click at [104, 82] on textarea "Note Regarding Application:" at bounding box center [293, 84] width 389 height 24
type textarea "Need basement release. email sent 8/11/25 SH"
click at [443, 269] on span "Save & Exit" at bounding box center [446, 267] width 20 height 4
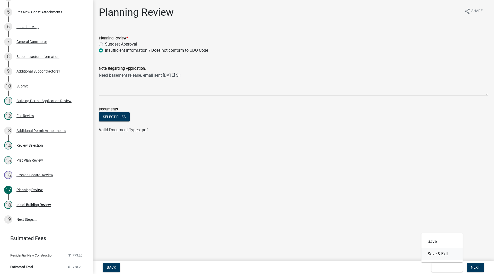
click at [436, 255] on button "Save & Exit" at bounding box center [441, 254] width 41 height 12
